Goal: Task Accomplishment & Management: Use online tool/utility

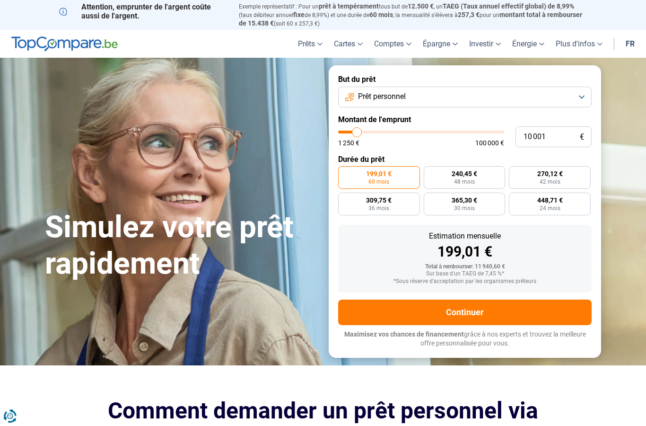
type input "11 000"
type input "11000"
type input "11 750"
type input "11750"
type input "12 250"
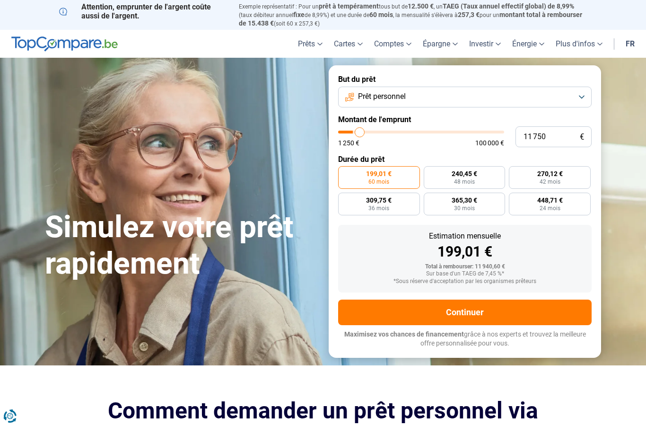
type input "12250"
type input "12 750"
type input "12750"
type input "13 500"
type input "13500"
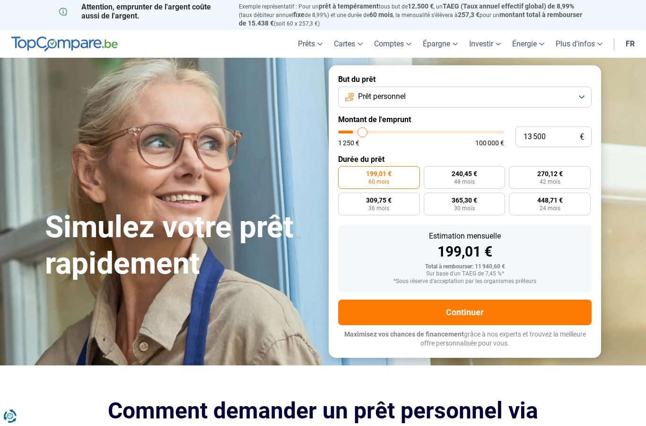
type input "14 250"
type input "14250"
type input "15 250"
type input "15250"
type input "16 250"
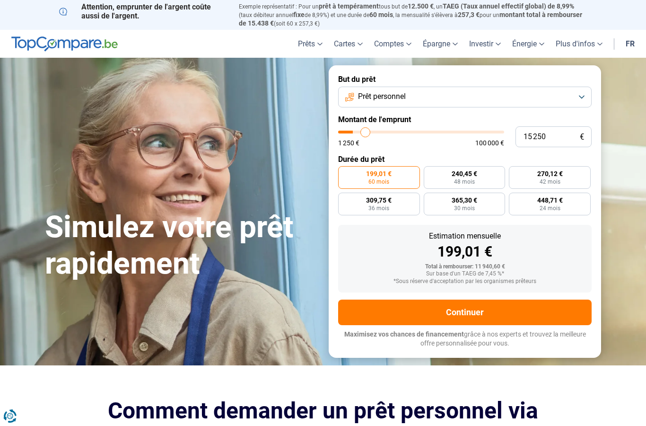
type input "16250"
type input "17 000"
type input "17000"
type input "18 000"
type input "18000"
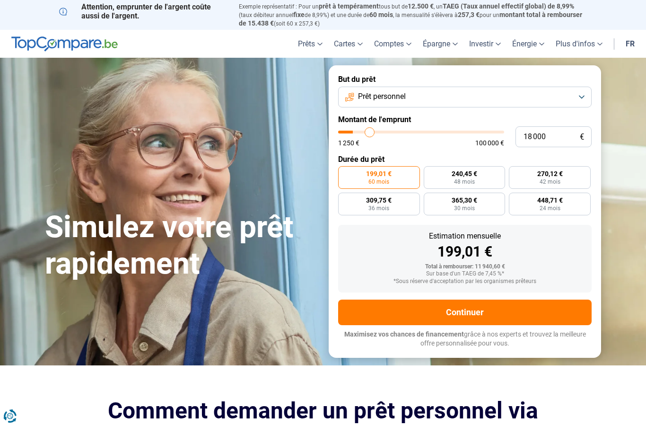
type input "18 750"
type input "18750"
type input "20 000"
type input "20000"
type input "20 750"
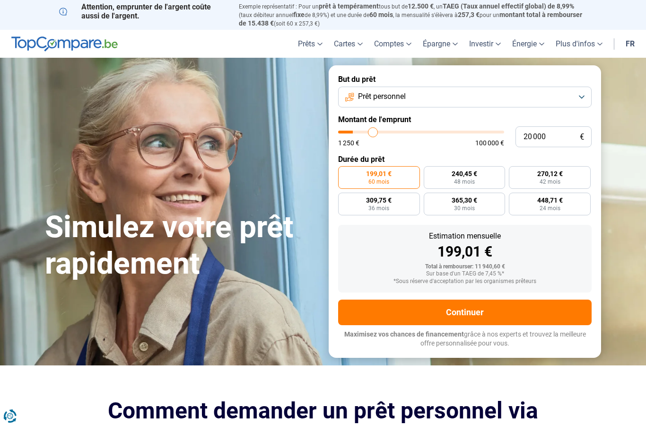
type input "20750"
type input "21 500"
type input "21500"
type input "22 500"
type input "22500"
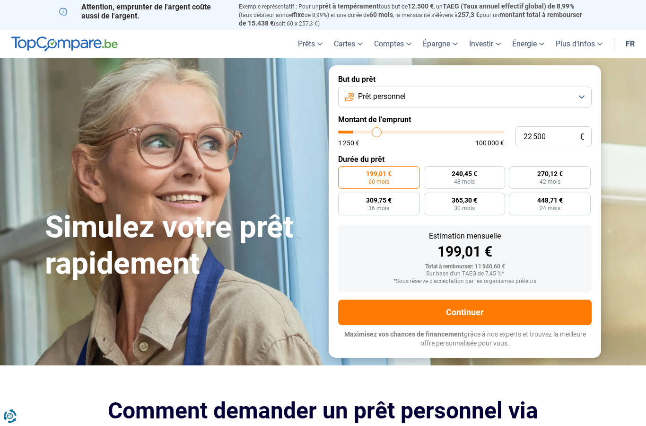
type input "23 750"
type input "23750"
type input "24 250"
type input "24250"
type input "25 000"
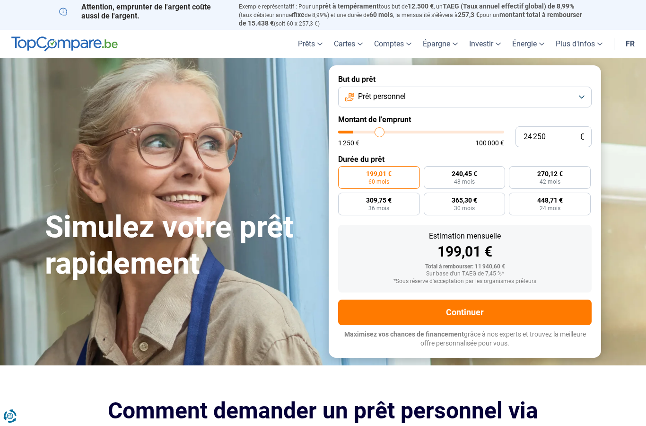
type input "25000"
type input "25 750"
type input "25750"
type input "26 500"
type input "26500"
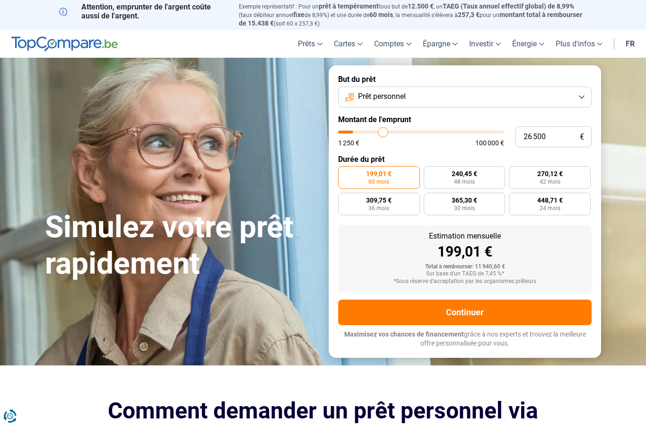
type input "26 750"
type input "26750"
type input "27 250"
type input "27250"
type input "27 500"
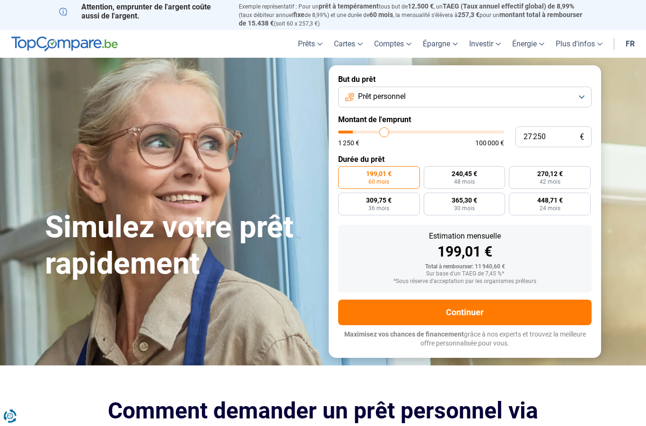
type input "27500"
type input "28 000"
type input "28000"
type input "28 500"
type input "28500"
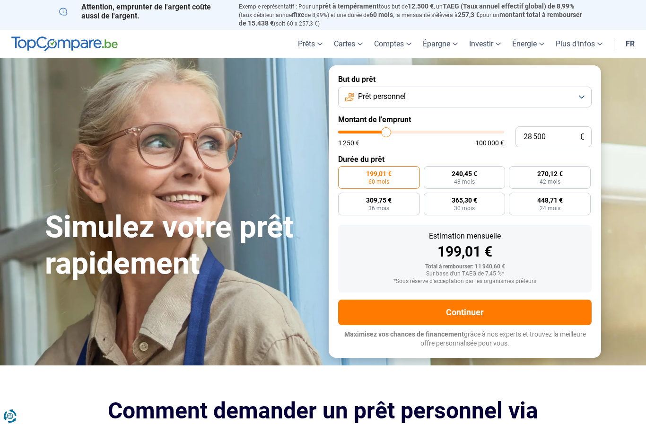
type input "29 000"
type input "29000"
type input "29 500"
type input "29500"
type input "29 750"
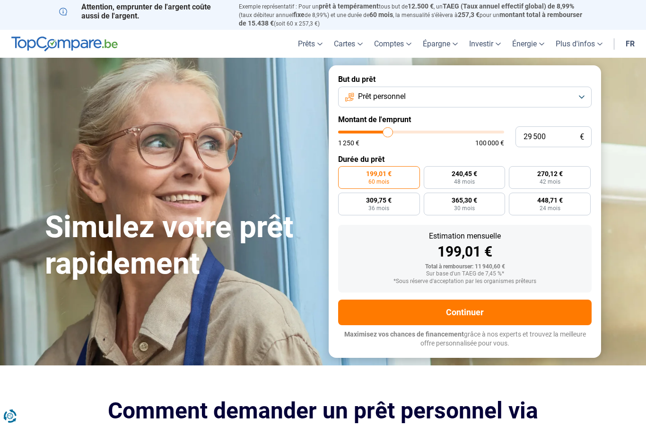
type input "29750"
type input "30 000"
type input "30000"
type input "30 250"
type input "30250"
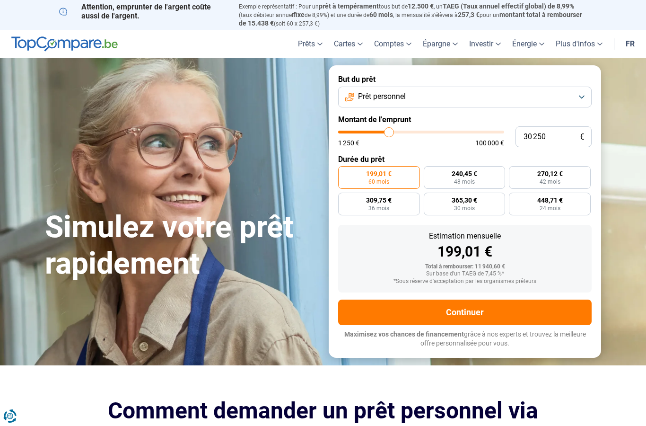
type input "30 000"
type input "30000"
type input "29 750"
type input "29750"
type input "29 500"
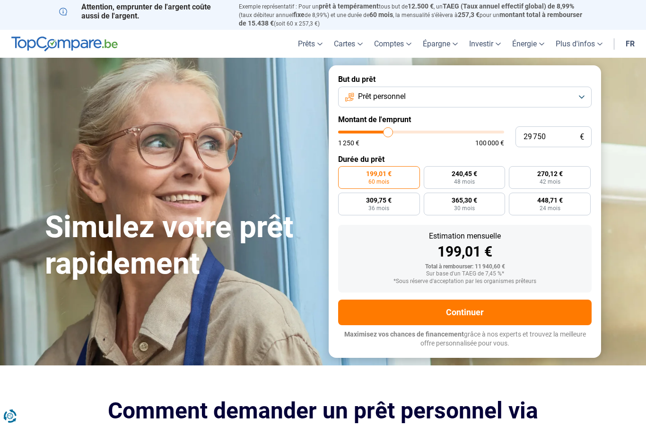
type input "29500"
type input "28 750"
type input "28750"
type input "28 250"
type input "28250"
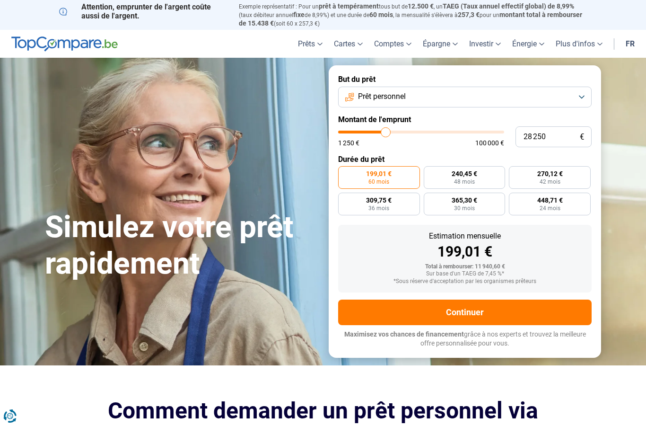
type input "28 000"
type input "28000"
type input "27 250"
type input "27250"
type input "27 000"
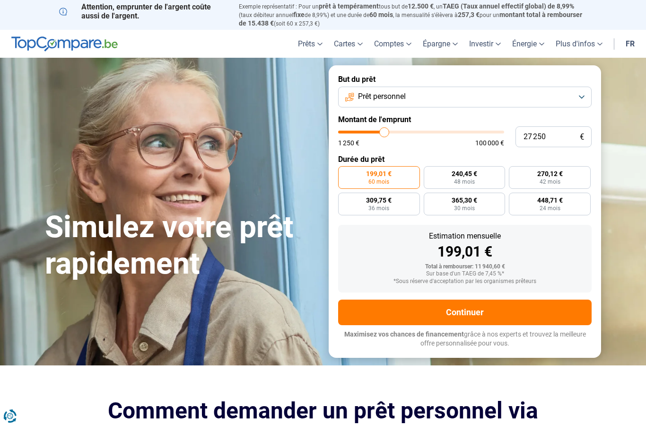
type input "27000"
type input "26 500"
type input "26500"
type input "26 000"
type input "26000"
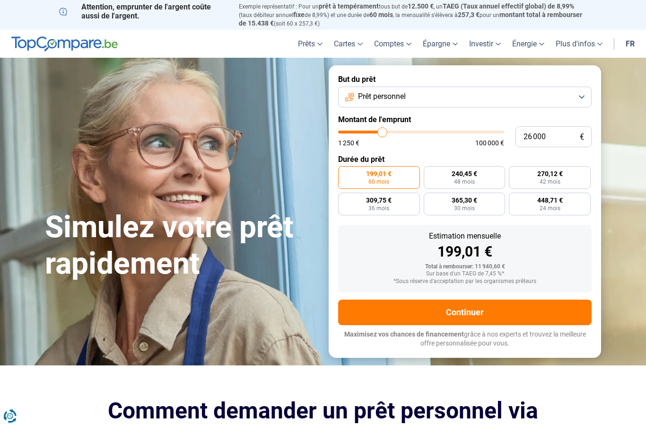
type input "25 750"
type input "25750"
type input "25 500"
type input "25500"
type input "25 250"
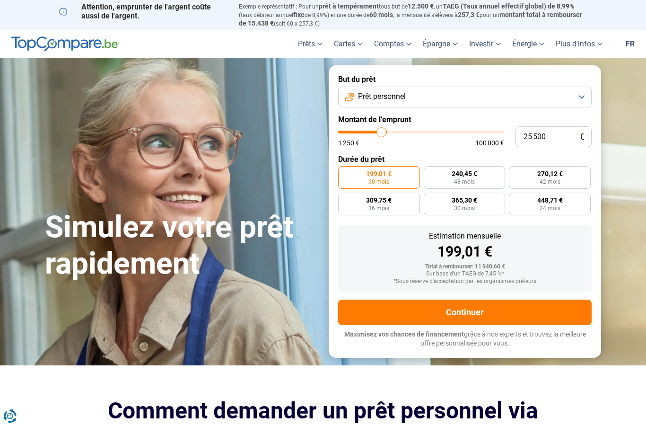
type input "25250"
type input "25 000"
type input "25000"
type input "24 500"
type input "24500"
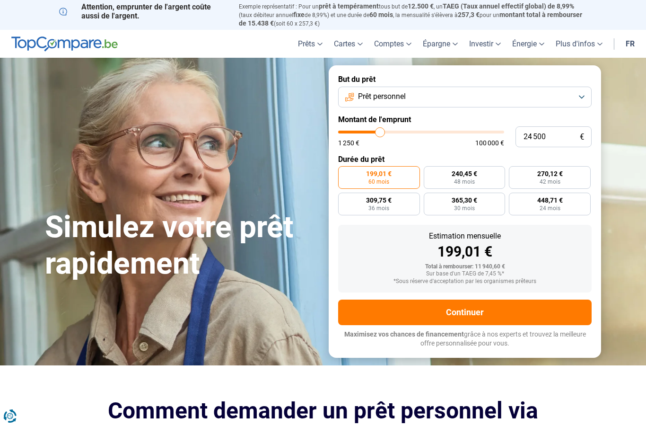
type input "24 250"
type input "24250"
type input "24 000"
type input "24000"
type input "23 750"
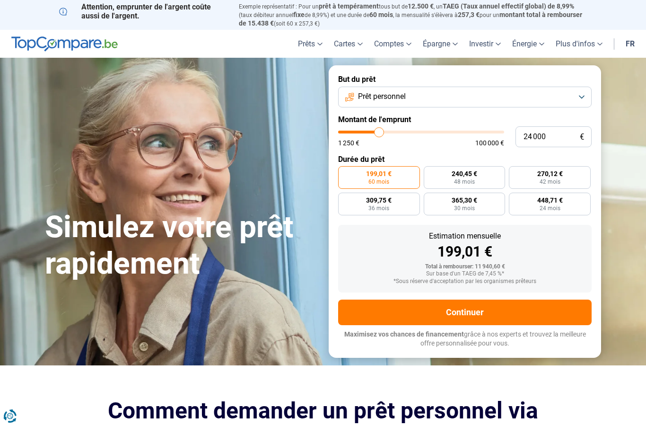
type input "23750"
type input "23 500"
type input "23500"
type input "23 000"
type input "23000"
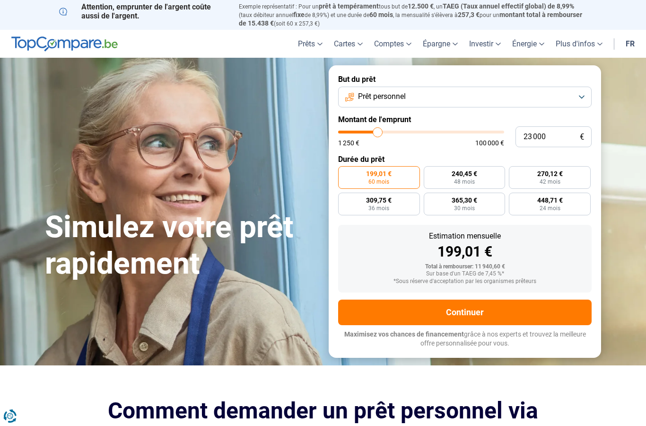
type input "22 750"
type input "22750"
type input "22 500"
type input "22500"
type input "22 250"
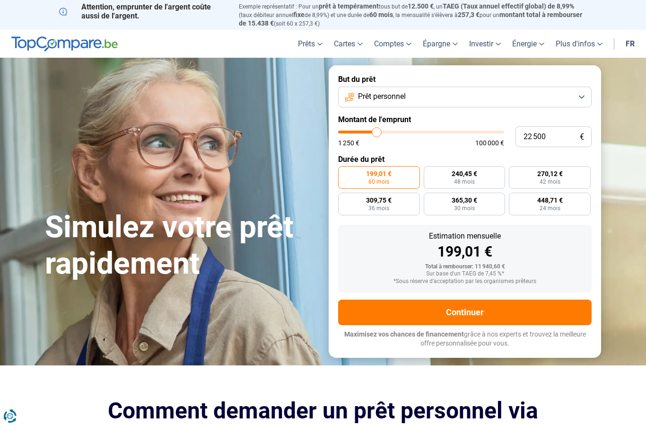
type input "22250"
type input "22 000"
type input "22000"
type input "21 500"
type input "21500"
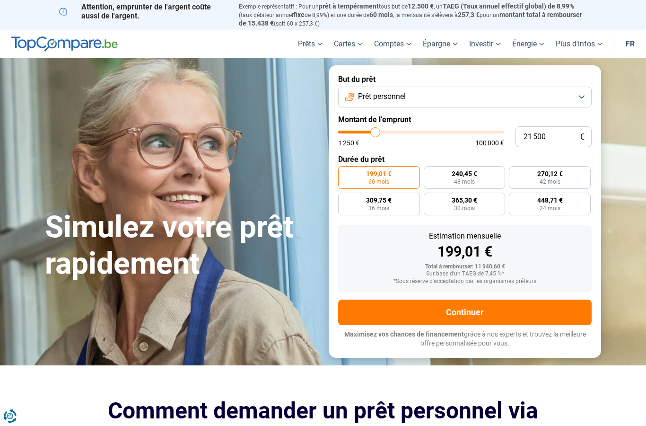
type input "21 250"
type input "21250"
type input "21 000"
type input "21000"
radio input "false"
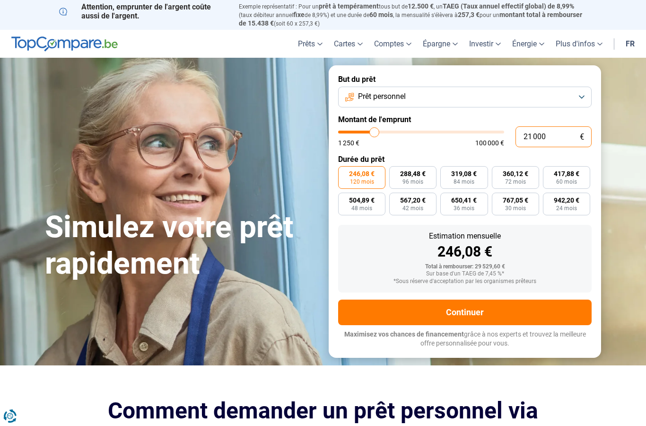
click at [530, 135] on input "21 000" at bounding box center [553, 136] width 76 height 21
click at [531, 132] on input "21 000" at bounding box center [553, 136] width 76 height 21
click at [534, 129] on input "21 000" at bounding box center [553, 136] width 76 height 21
type input "18 750"
type input "18750"
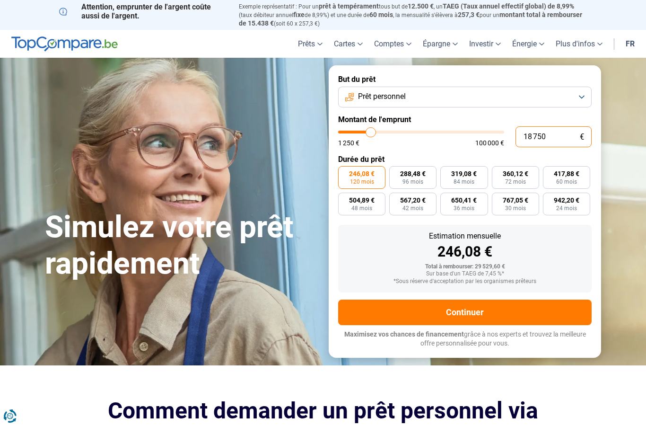
type input "18 500"
type input "18500"
type input "18 250"
type input "18250"
type input "18 000"
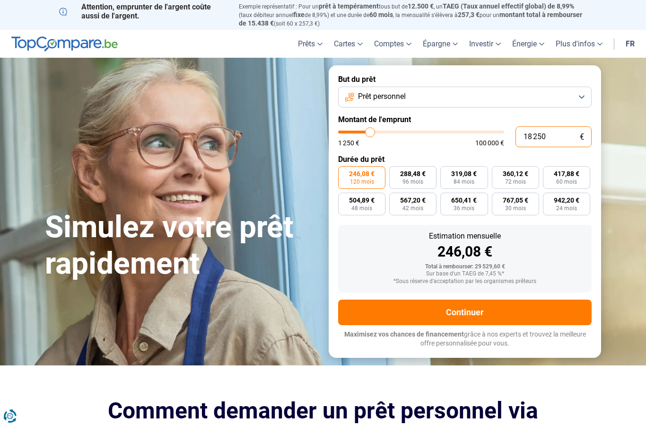
type input "18000"
type input "17 750"
type input "17750"
type input "17 250"
type input "17250"
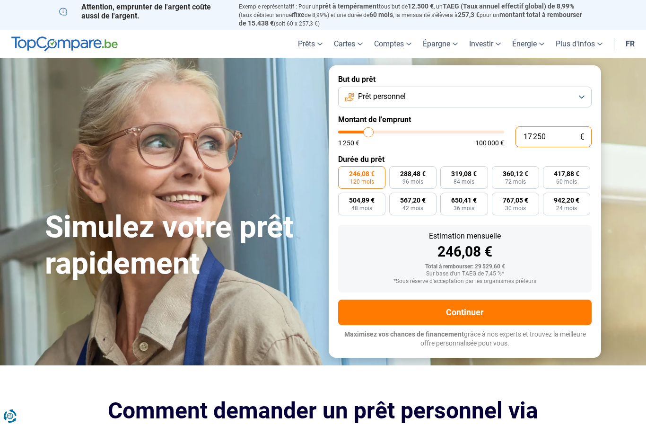
type input "17 000"
type input "17000"
type input "16 750"
type input "16750"
type input "16 500"
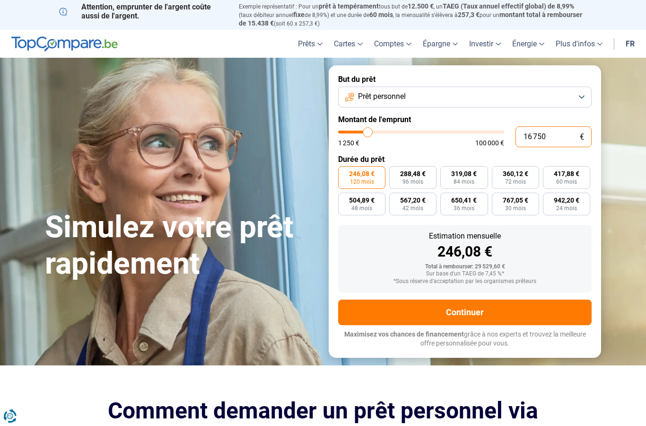
type input "16500"
type input "16 750"
type input "16750"
type input "17 000"
type input "17000"
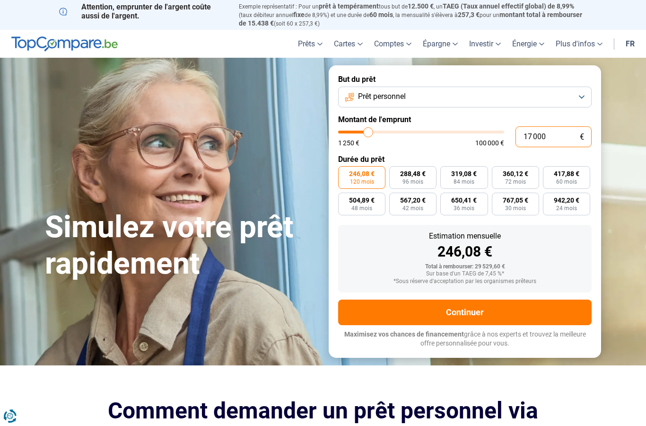
type input "17 250"
type input "17250"
type input "17 750"
type input "17750"
type input "18 000"
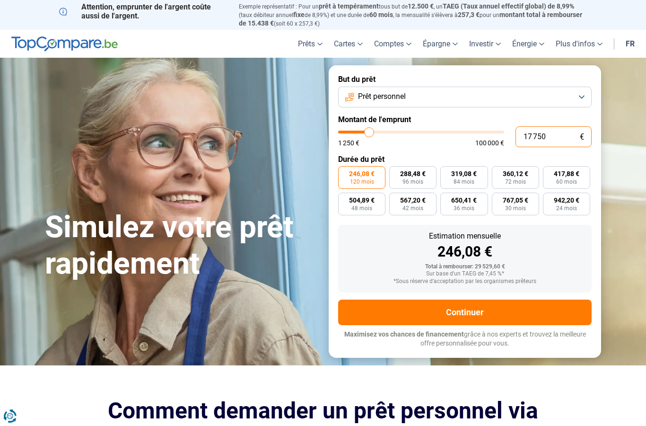
type input "18000"
type input "18 250"
type input "18250"
type input "18 500"
type input "18500"
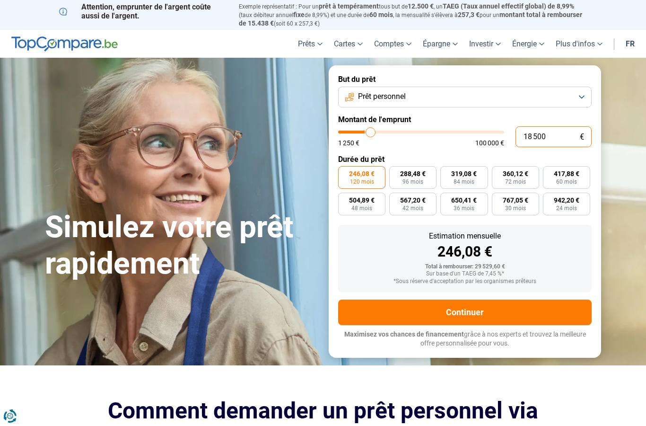
type input "18 750"
type input "18750"
type input "19 250"
type input "19250"
type input "19 500"
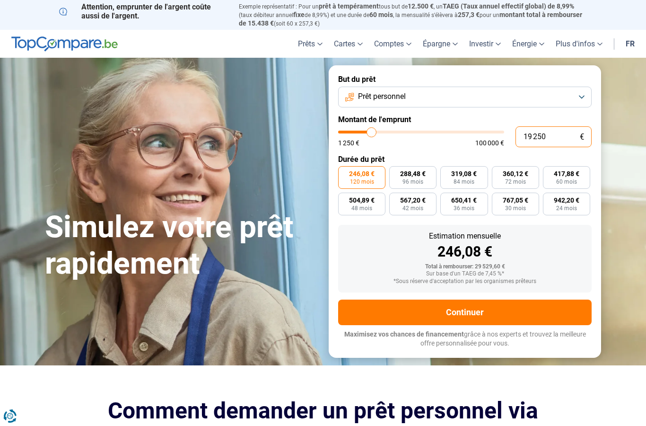
type input "19500"
type input "19 750"
type input "19750"
type input "20 000"
type input "20000"
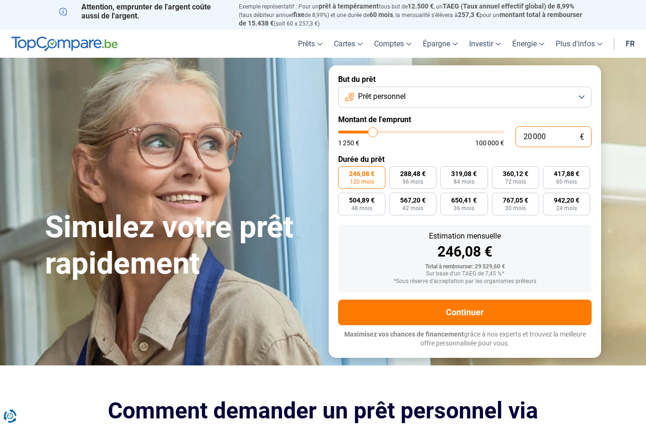
type input "20 500"
type input "20500"
type input "20 750"
type input "20750"
type input "20 500"
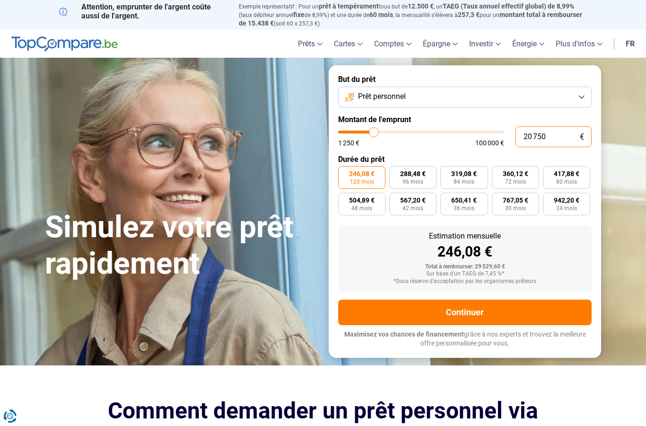
type input "20500"
type input "20 000"
type input "20000"
radio input "true"
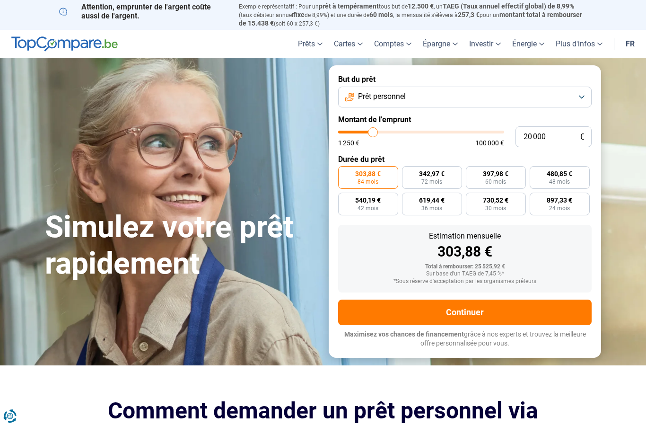
type input "26000"
click at [382, 130] on input "range" at bounding box center [421, 131] width 166 height 3
type input "26 000"
radio input "false"
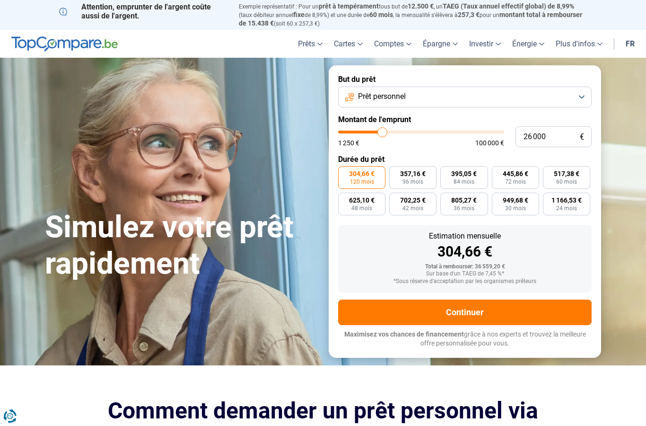
click at [382, 130] on input "range" at bounding box center [421, 131] width 166 height 3
type input "20750"
click at [374, 132] on input "range" at bounding box center [421, 131] width 166 height 3
type input "20 750"
type input "28250"
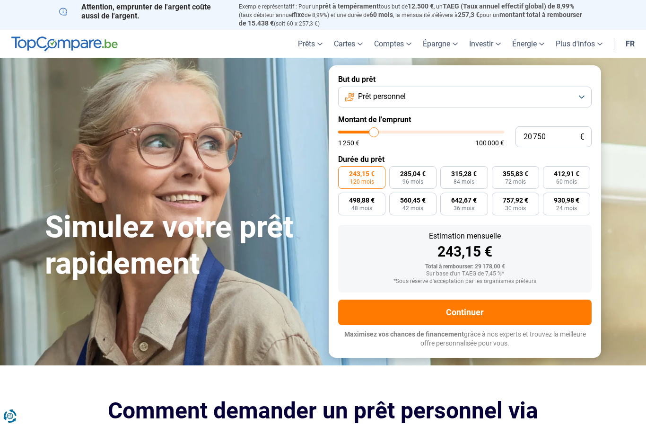
click at [386, 133] on input "range" at bounding box center [421, 131] width 166 height 3
click at [553, 132] on input "28 250" at bounding box center [553, 136] width 76 height 21
type input "2 825"
type input "2750"
type input "282"
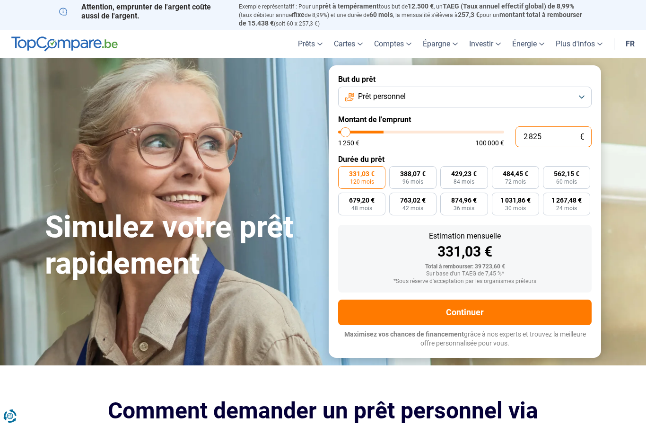
type input "1250"
type input "28"
type input "1250"
type input "2"
type input "1250"
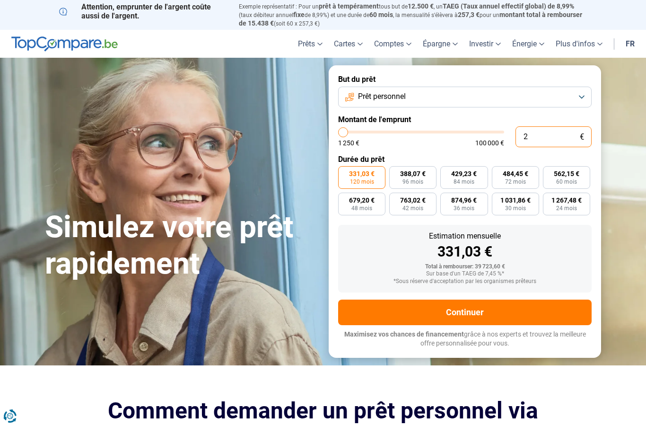
type input "1 250"
type input "1250"
radio input "true"
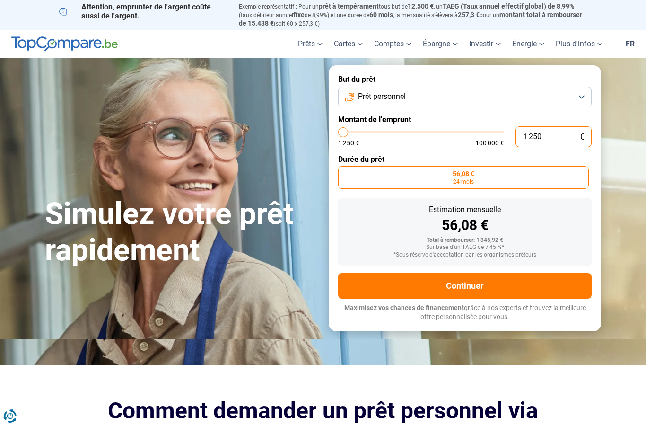
type input "12 503"
type input "12500"
radio input "false"
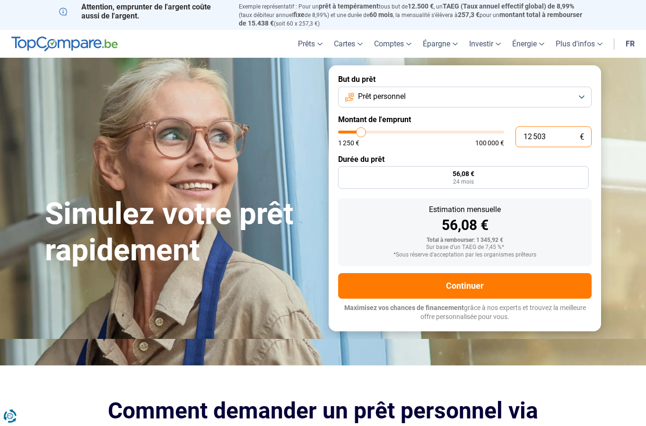
type input "125 030"
type input "100000"
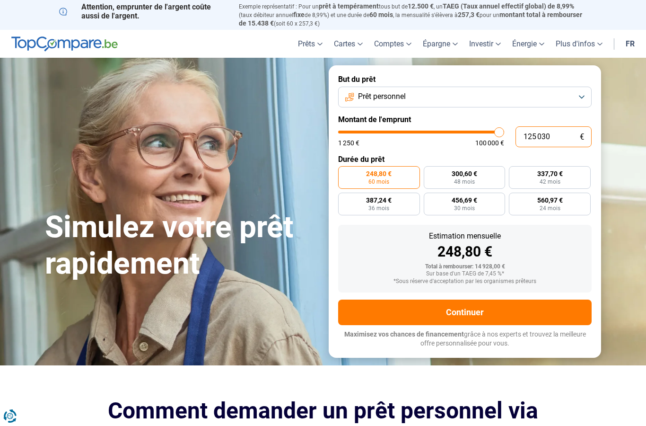
type input "12 503"
type input "12500"
type input "1 250"
type input "1250"
type input "125"
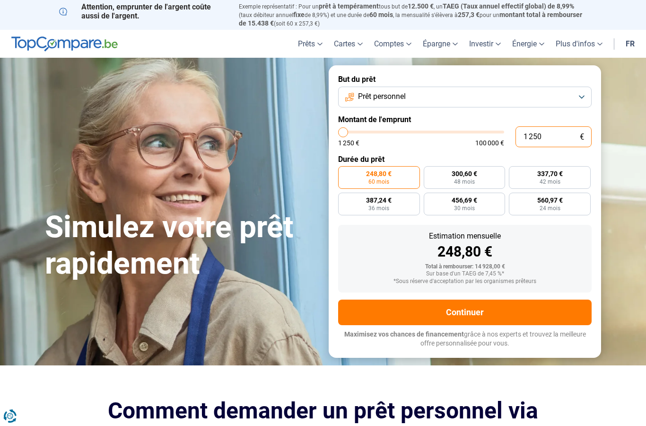
type input "1250"
type input "12"
type input "1250"
type input "1"
type input "1250"
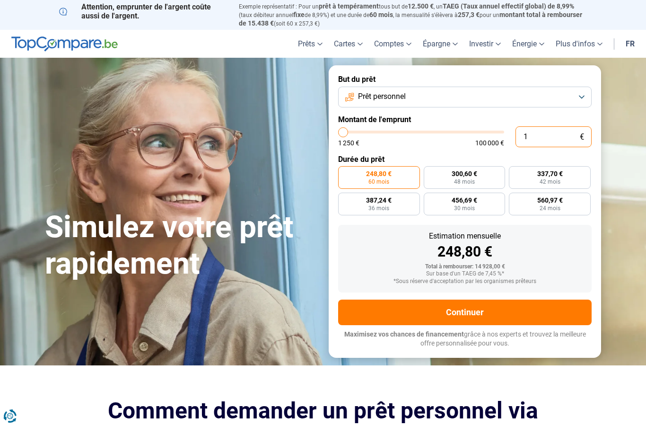
type input "0"
type input "1250"
